Goal: Task Accomplishment & Management: Use online tool/utility

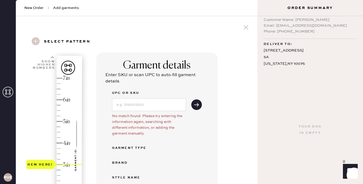
scroll to position [90, 0]
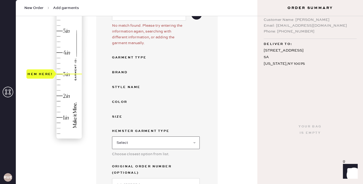
click at [151, 136] on select "Select Basic Skirt Jeans Leggings Pants Shorts Basic Sleeved Dress Basic Sleeve…" at bounding box center [156, 142] width 88 height 13
select select "14"
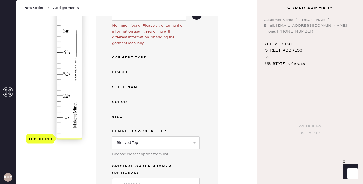
type input "2.5"
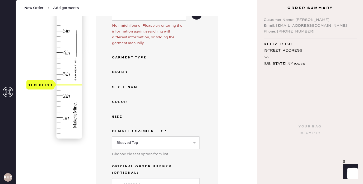
click at [59, 85] on div "Hem here!" at bounding box center [54, 63] width 56 height 156
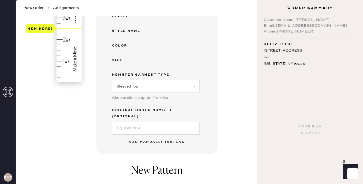
scroll to position [147, 0]
click at [122, 46] on div "Color" at bounding box center [133, 45] width 42 height 6
click at [139, 53] on div "UPC or SKU No match found. Please try entering the information again, searching…" at bounding box center [157, 38] width 90 height 191
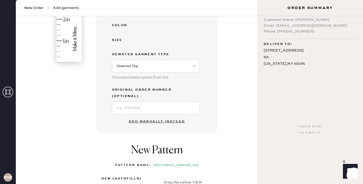
scroll to position [166, 0]
click at [153, 117] on button "Add manually instead" at bounding box center [156, 122] width 63 height 11
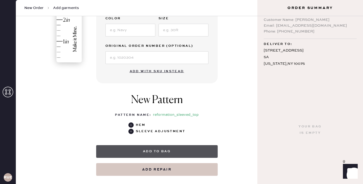
click at [158, 151] on button "Add to bag" at bounding box center [156, 151] width 121 height 13
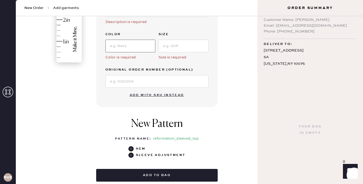
click at [115, 48] on input at bounding box center [130, 46] width 50 height 13
type input "pink"
click at [178, 48] on input at bounding box center [183, 46] width 50 height 13
type input "XS"
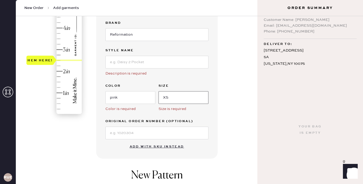
scroll to position [114, 0]
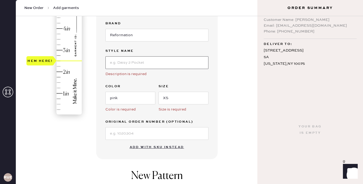
click at [142, 63] on input at bounding box center [156, 62] width 103 height 13
